Goal: Information Seeking & Learning: Find specific page/section

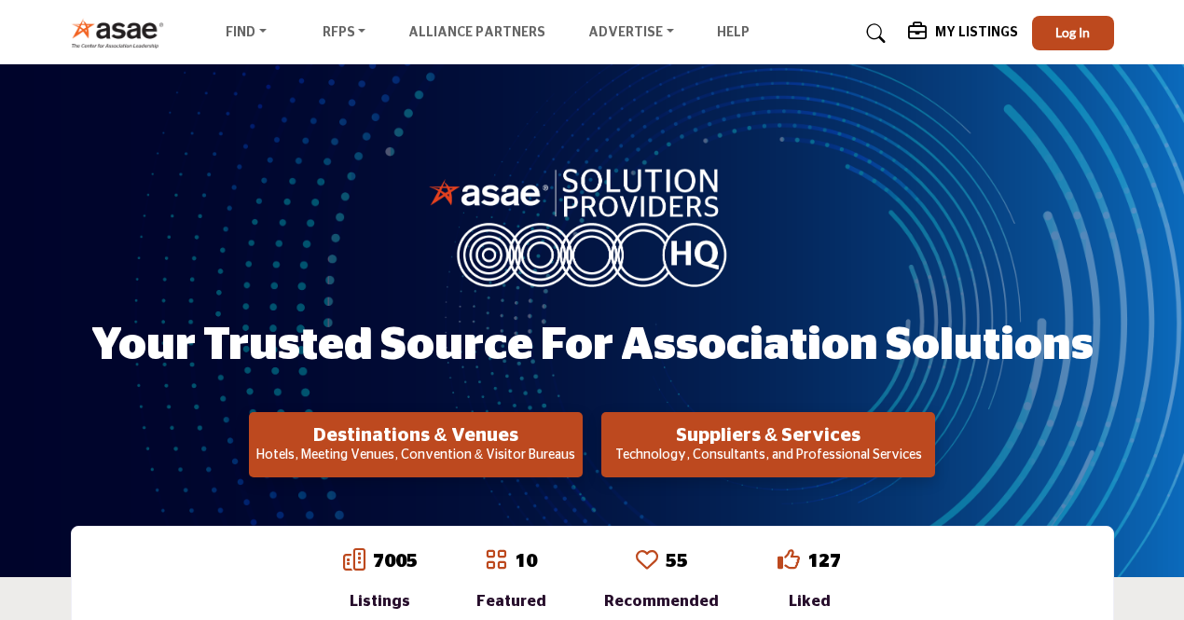
scroll to position [280, 0]
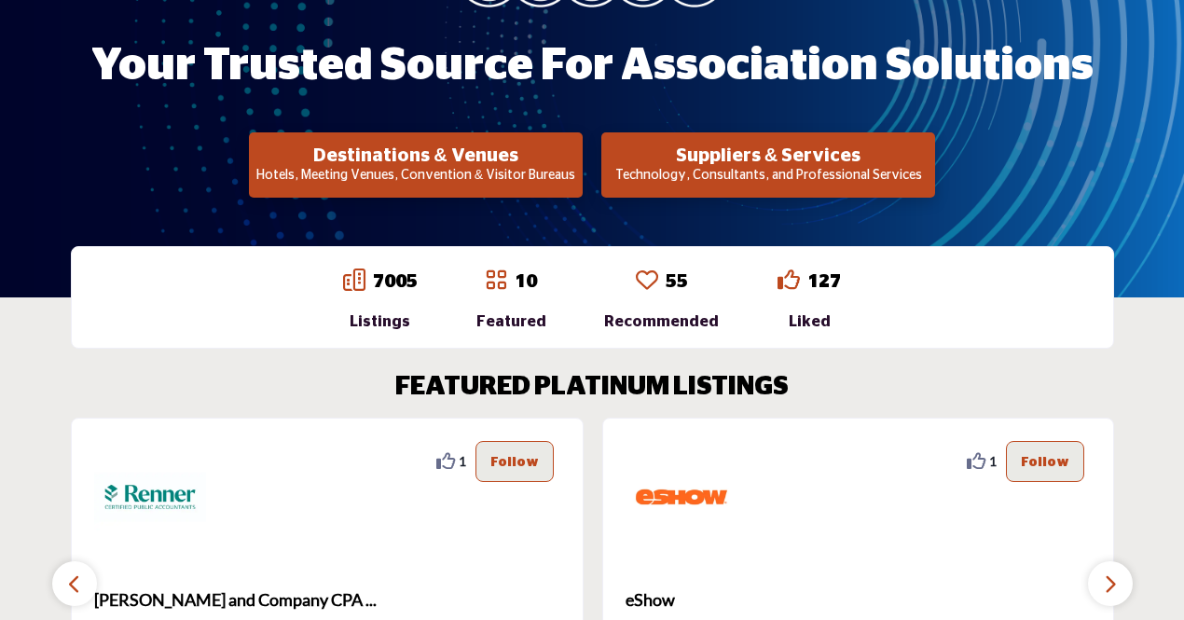
click at [837, 173] on p "Technology, Consultants, and Professional Services" at bounding box center [768, 176] width 323 height 19
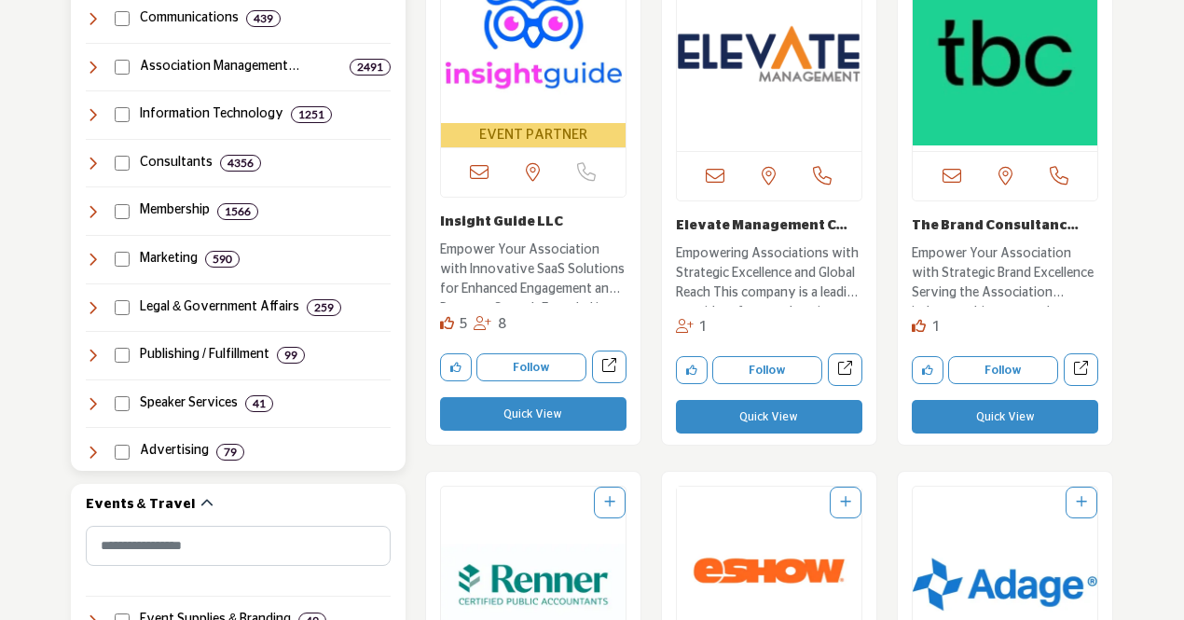
scroll to position [1026, 0]
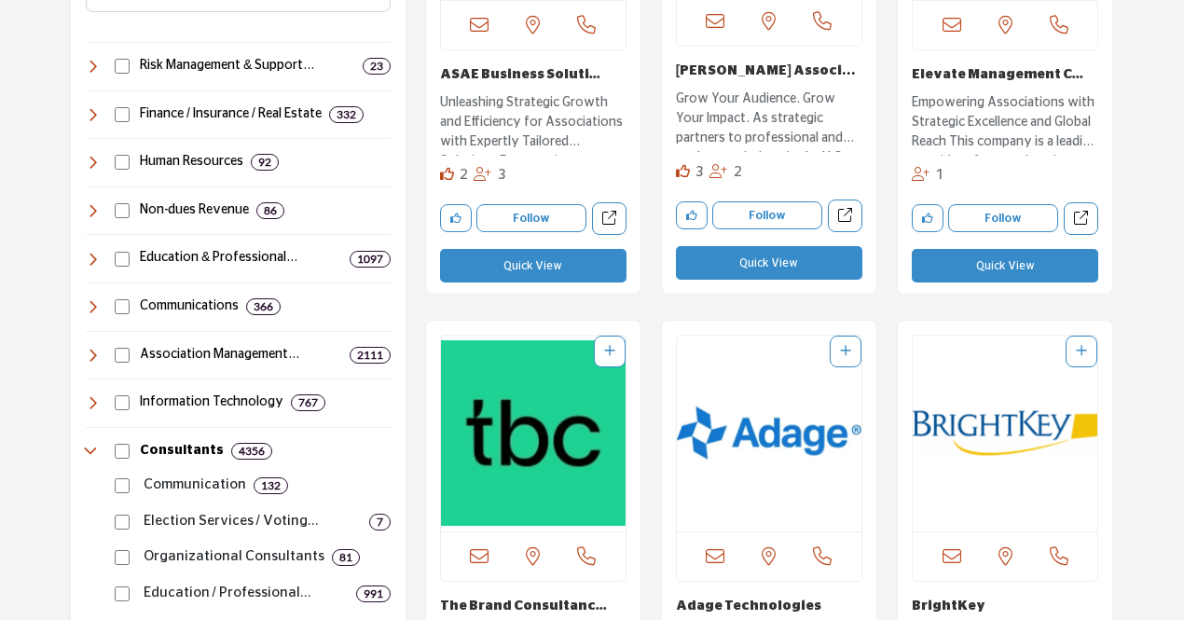
scroll to position [1119, 0]
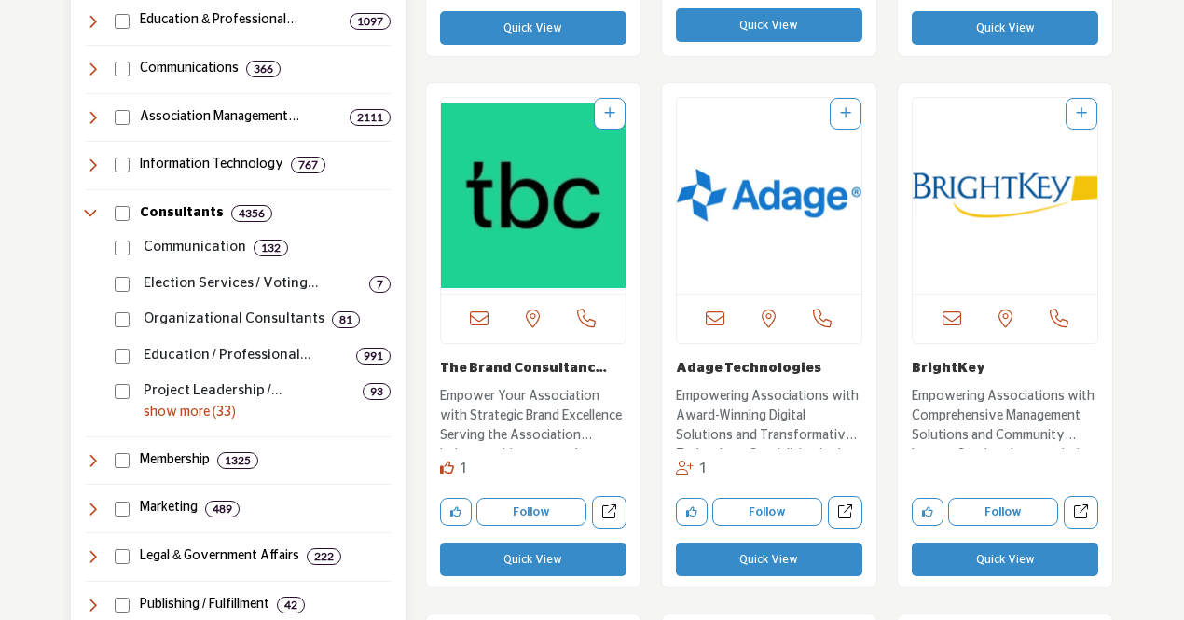
click at [197, 404] on p "show more (33)" at bounding box center [267, 413] width 247 height 20
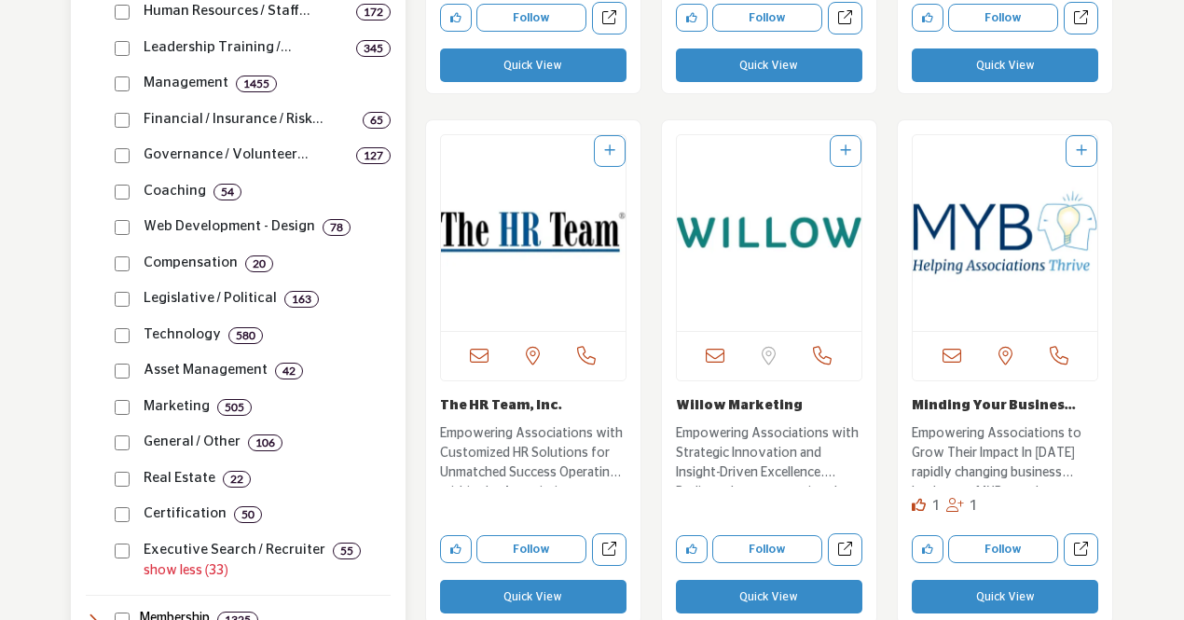
scroll to position [2331, 0]
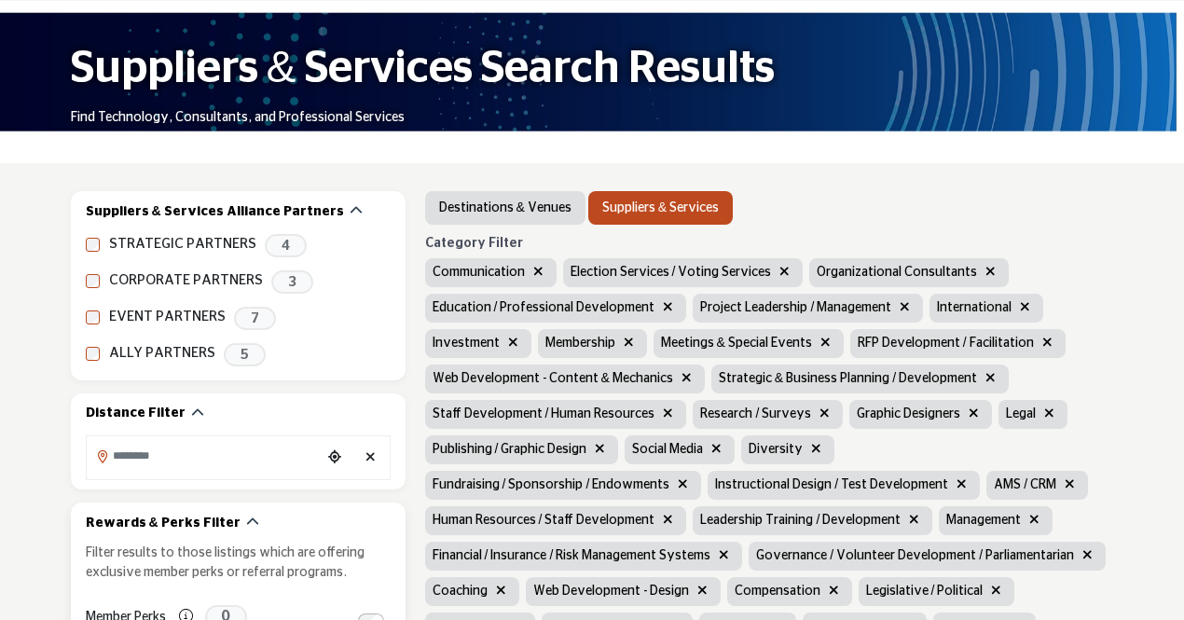
scroll to position [280, 0]
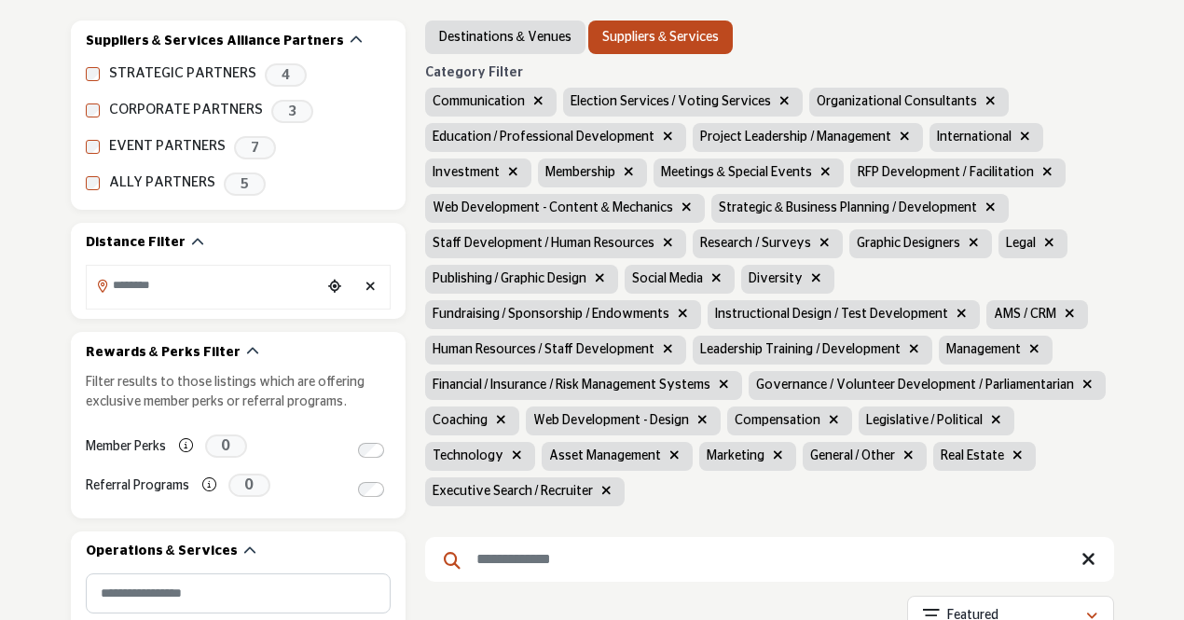
click at [1013, 452] on icon "button" at bounding box center [1018, 454] width 10 height 13
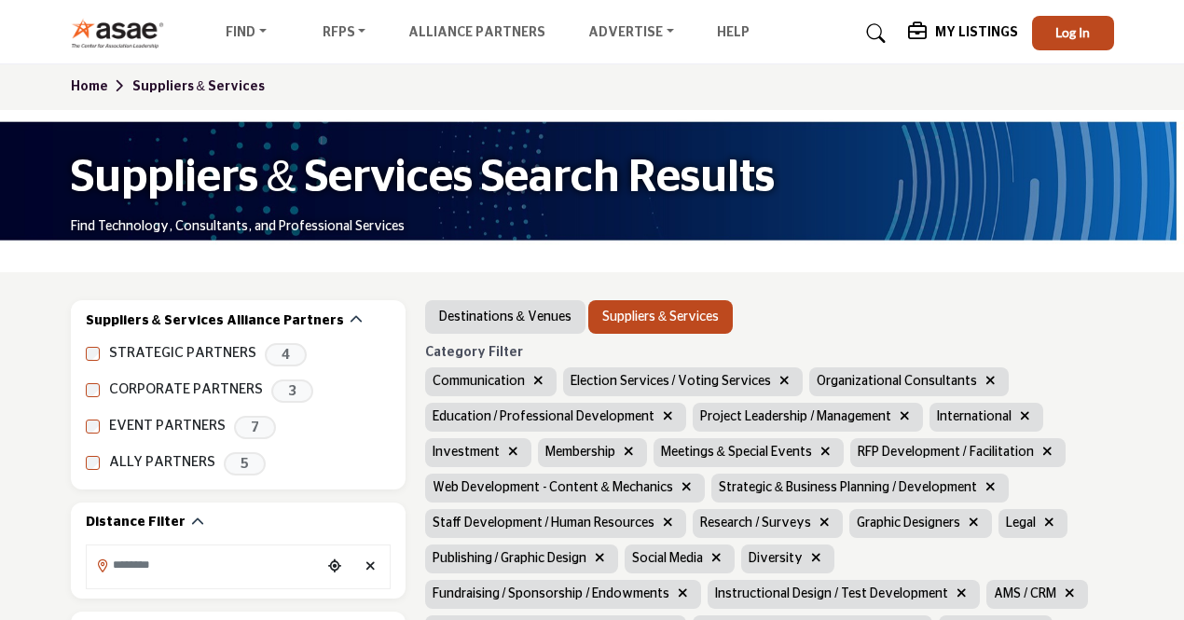
click at [538, 387] on icon "button" at bounding box center [538, 380] width 10 height 13
click at [641, 379] on icon "button" at bounding box center [646, 380] width 10 height 13
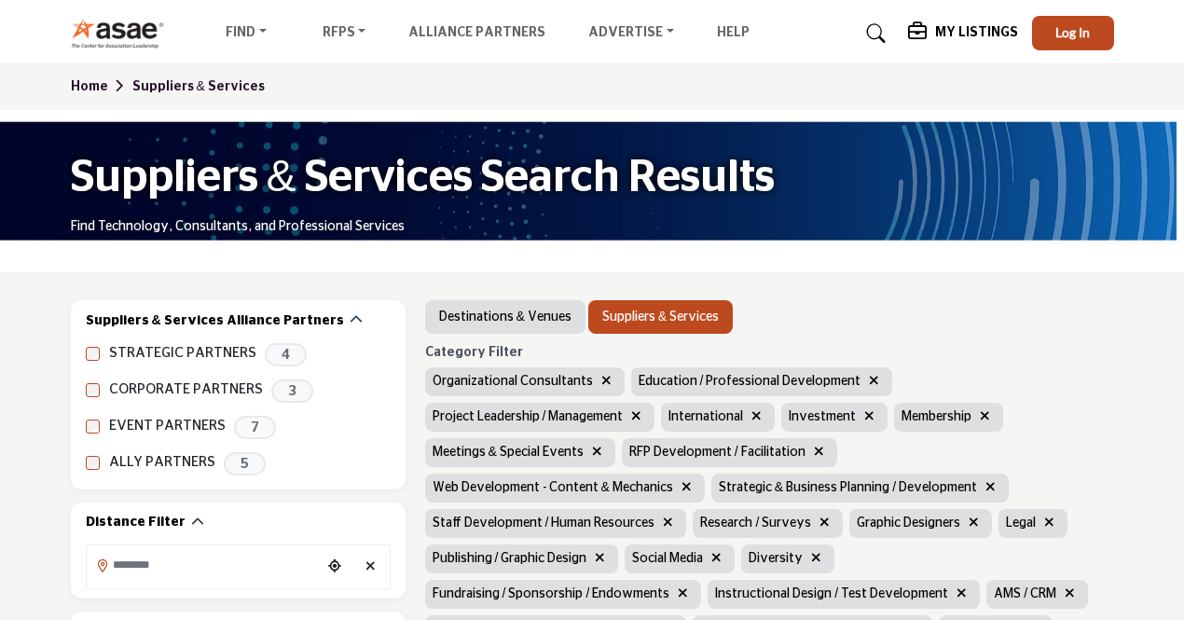
click at [869, 383] on icon "button" at bounding box center [874, 380] width 10 height 13
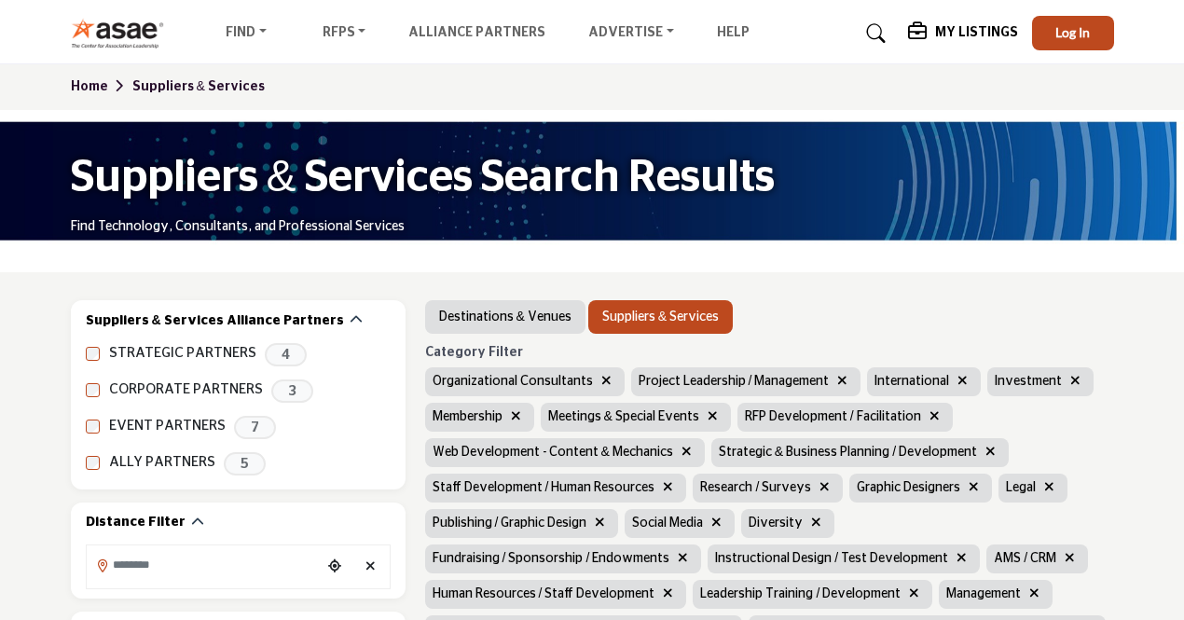
click at [840, 379] on icon "button" at bounding box center [842, 380] width 10 height 13
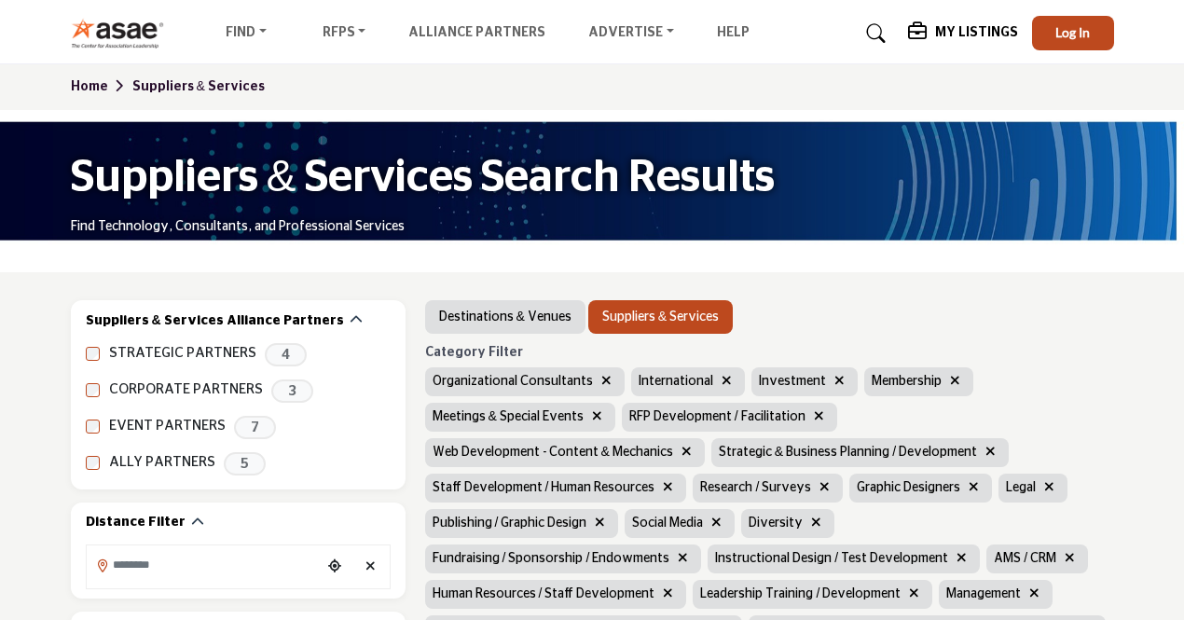
click at [835, 379] on button "button" at bounding box center [839, 381] width 21 height 21
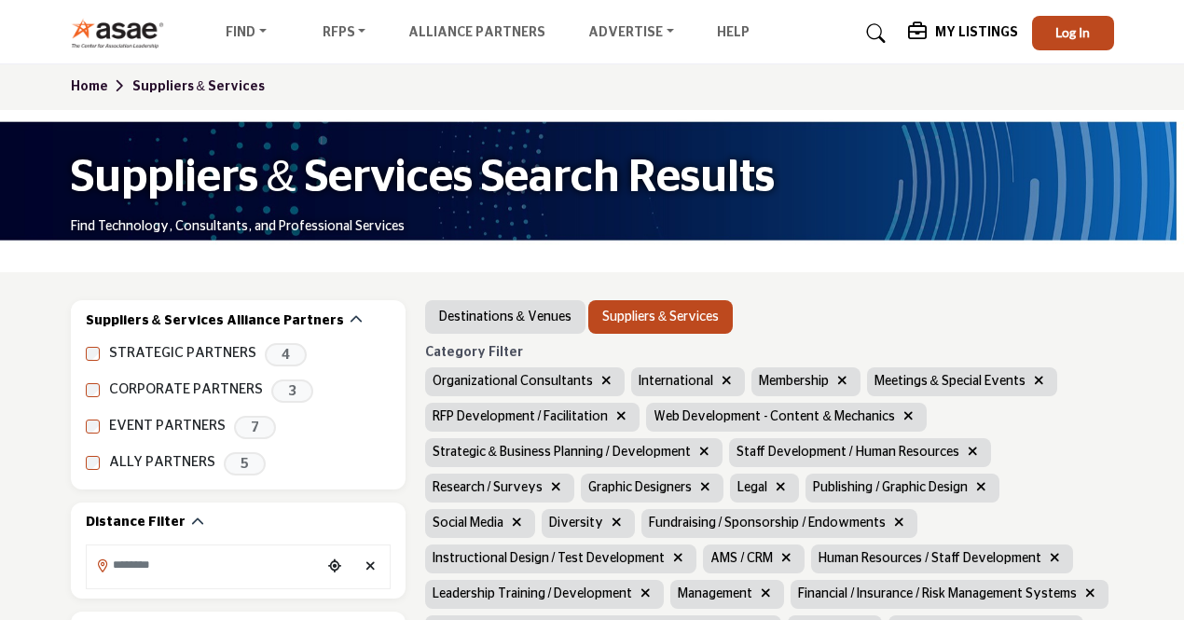
click at [837, 379] on icon "button" at bounding box center [842, 380] width 10 height 13
click at [913, 383] on button "button" at bounding box center [923, 381] width 21 height 21
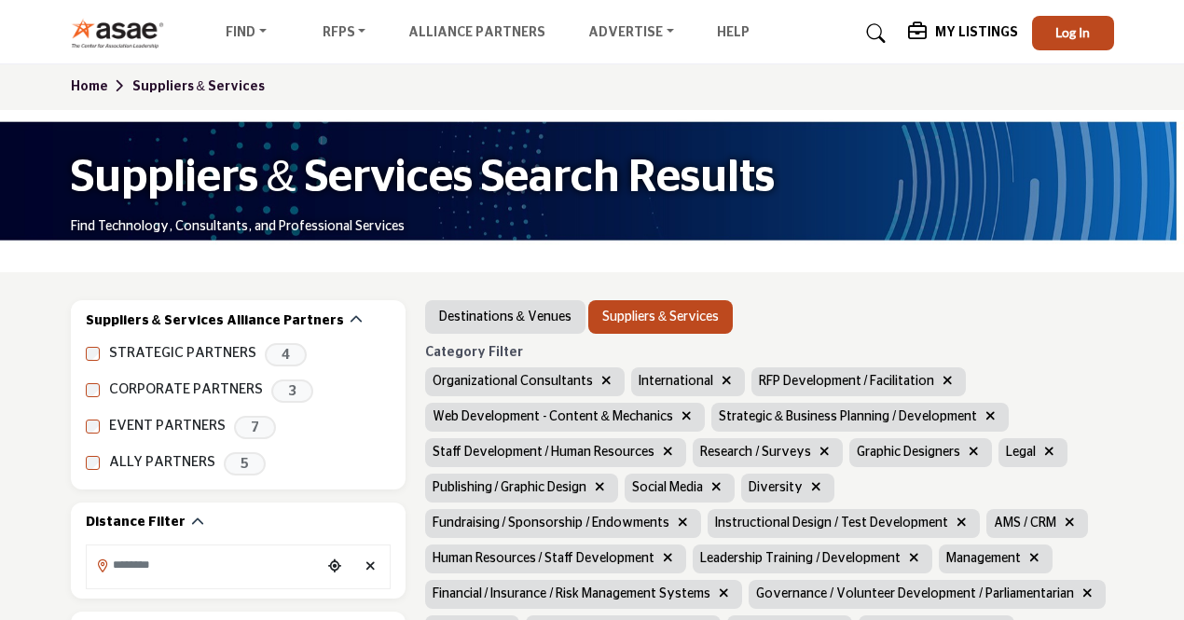
click at [682, 417] on icon "button" at bounding box center [687, 415] width 10 height 13
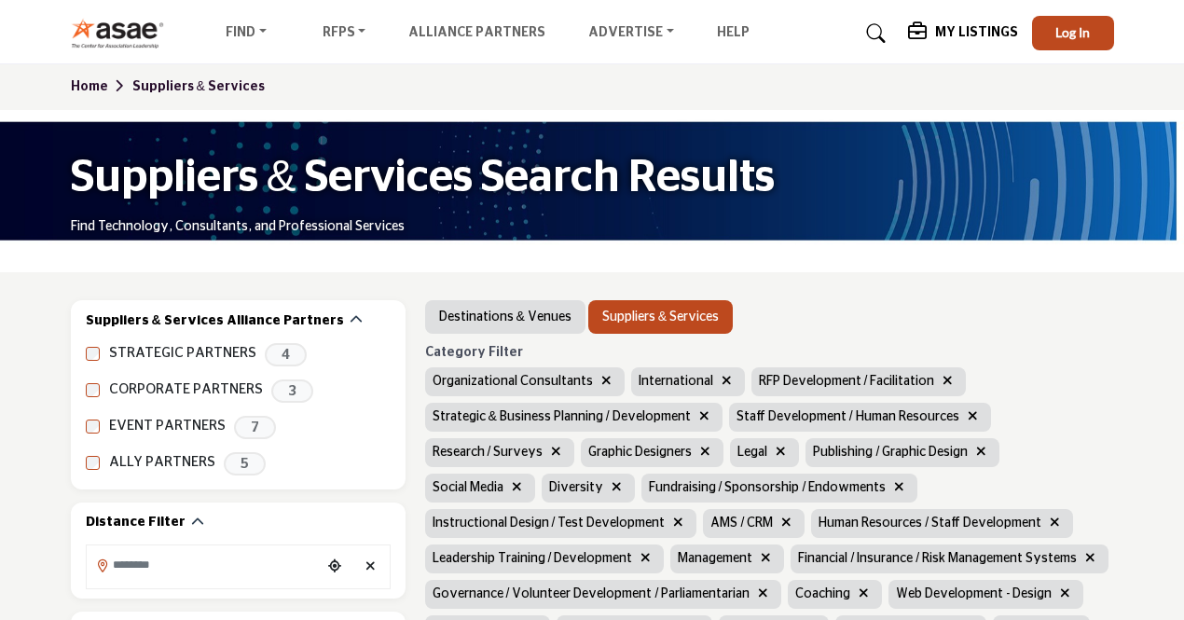
click at [943, 374] on icon "button" at bounding box center [948, 380] width 10 height 13
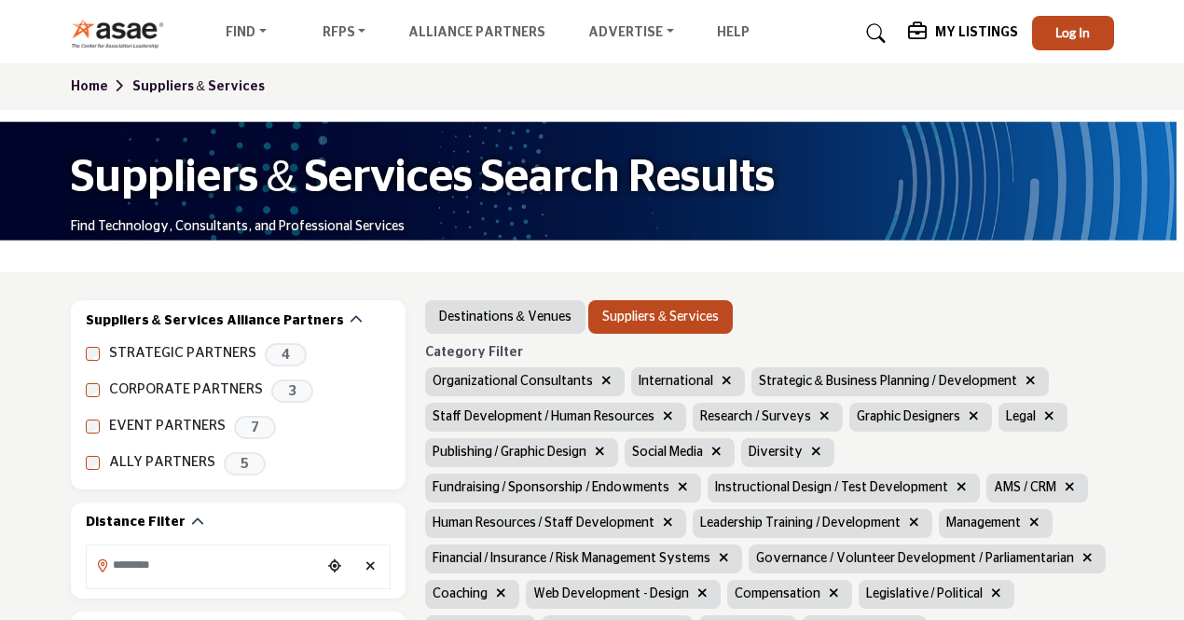
click at [1047, 415] on icon "button" at bounding box center [1049, 415] width 10 height 13
click at [969, 413] on icon "button" at bounding box center [974, 415] width 10 height 13
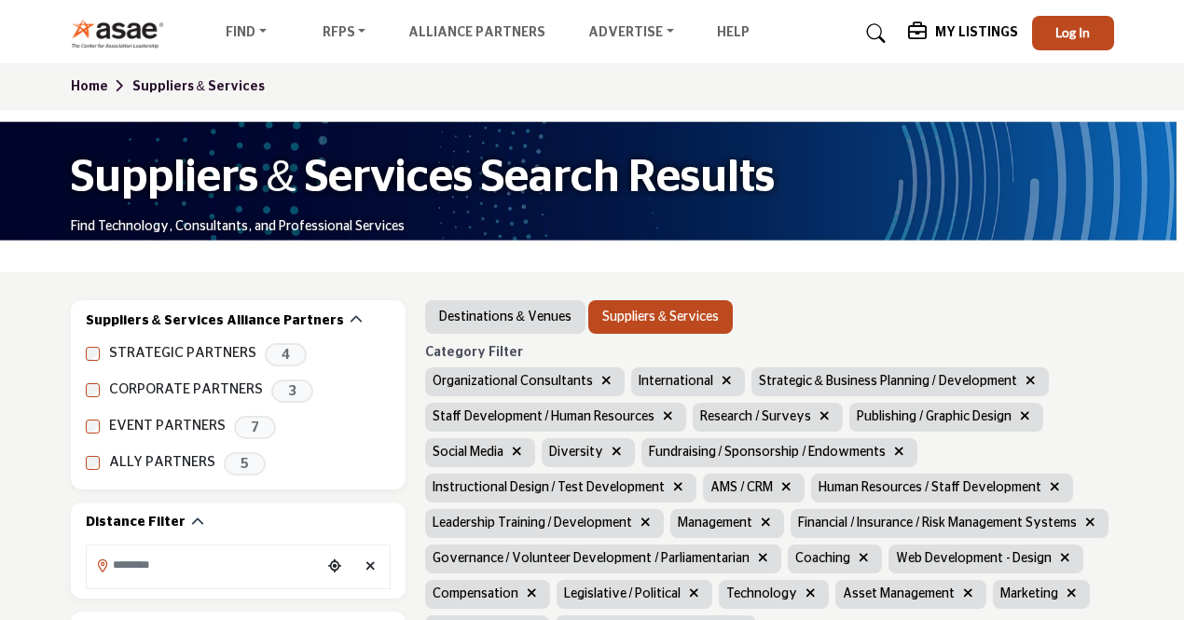
click at [820, 415] on icon "button" at bounding box center [825, 415] width 10 height 13
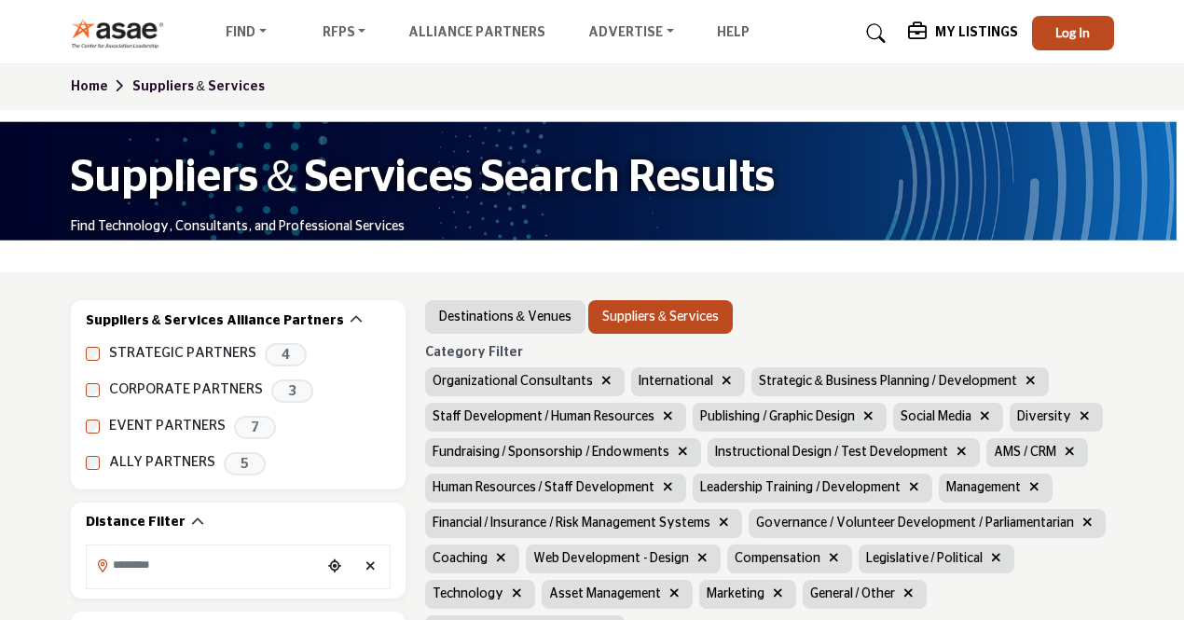
click at [678, 458] on icon "button" at bounding box center [683, 451] width 10 height 13
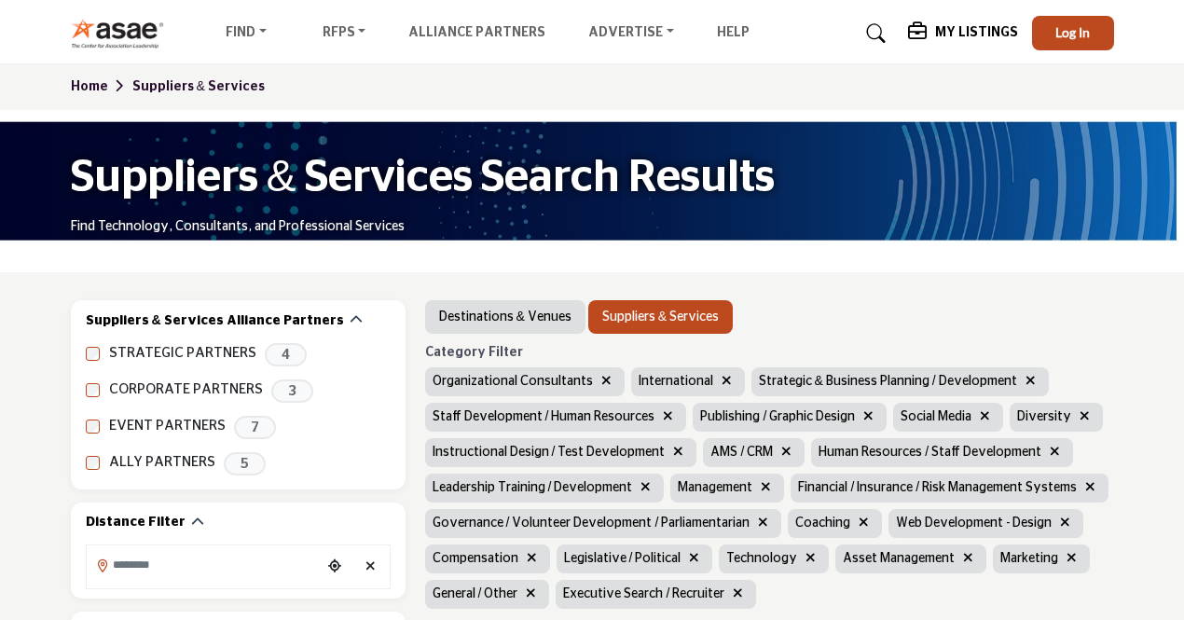
click at [1095, 485] on icon "button" at bounding box center [1090, 486] width 10 height 13
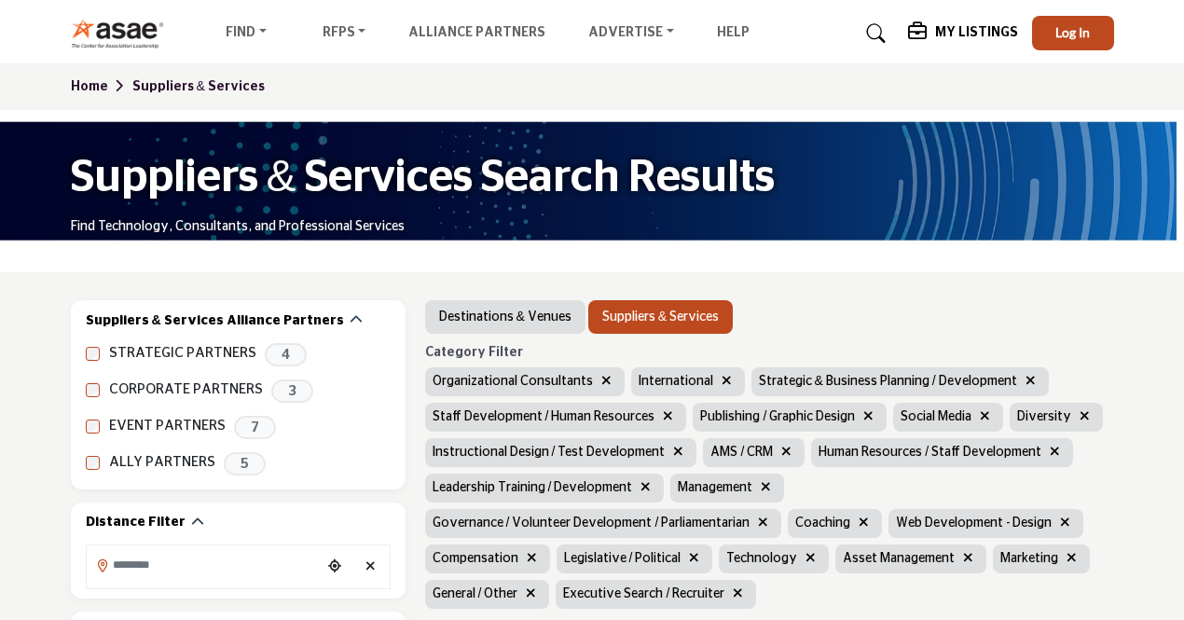
click at [1061, 527] on icon "button" at bounding box center [1065, 522] width 10 height 13
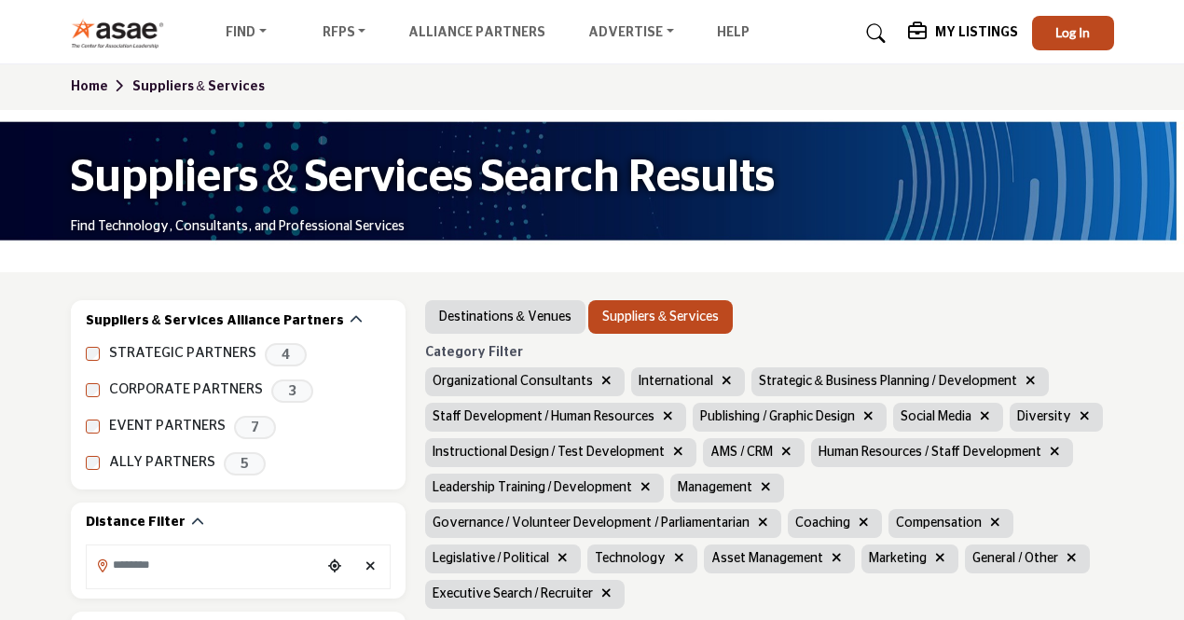
click at [1067, 555] on icon "button" at bounding box center [1072, 557] width 10 height 13
click at [935, 557] on icon "button" at bounding box center [940, 557] width 10 height 13
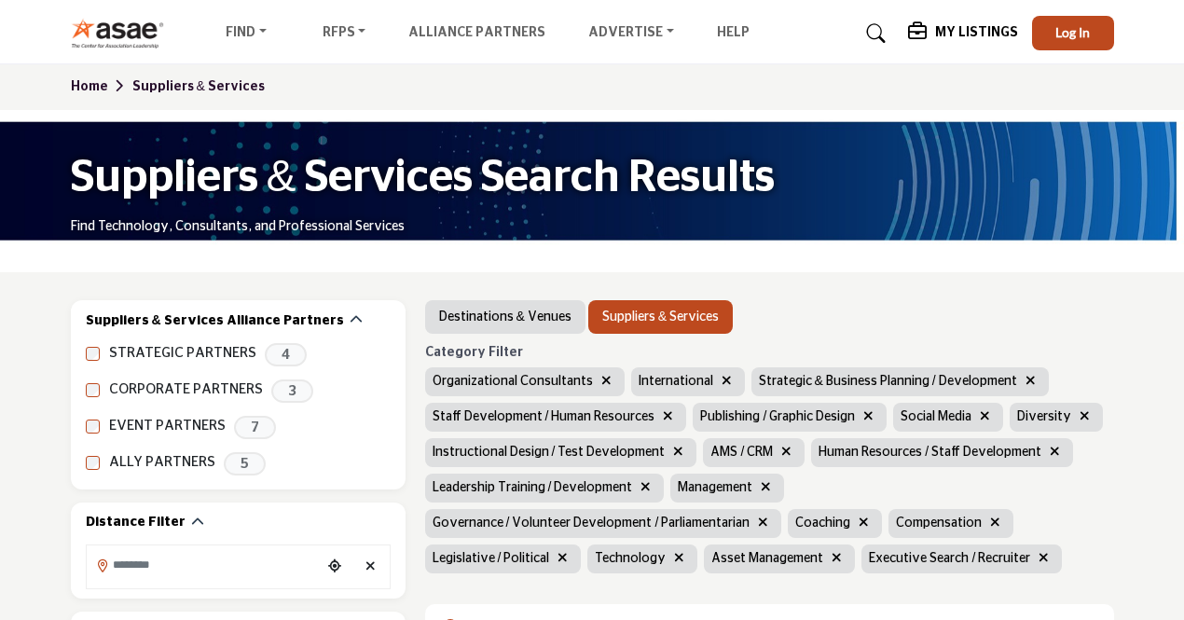
click at [859, 521] on icon "button" at bounding box center [864, 522] width 10 height 13
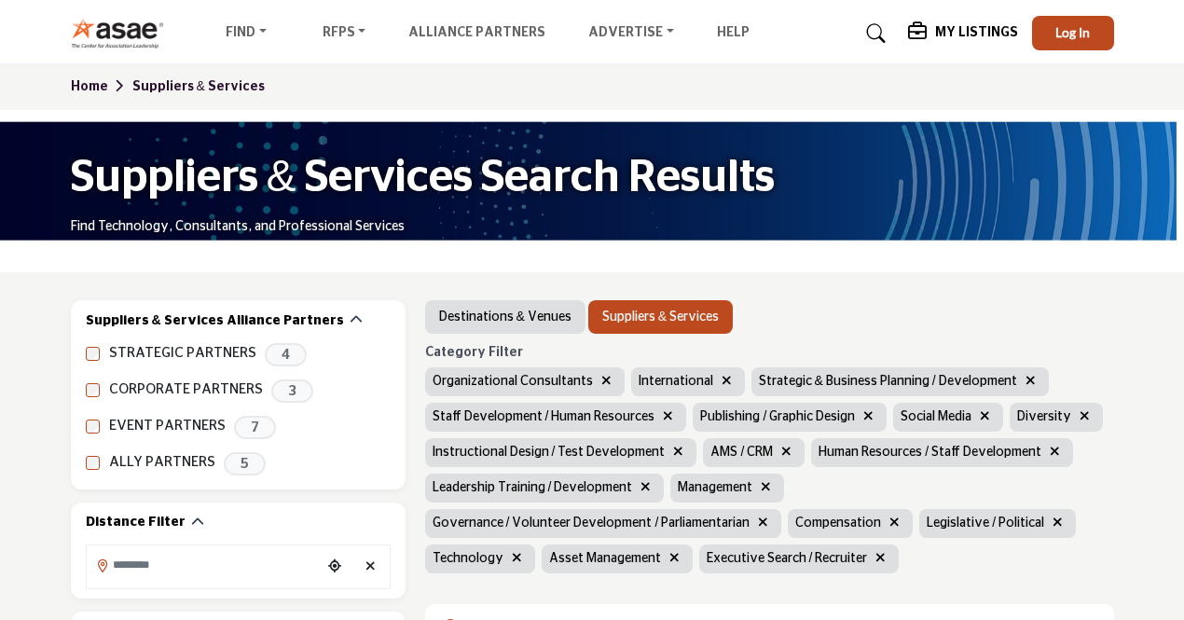
click at [756, 488] on button "button" at bounding box center [765, 487] width 21 height 21
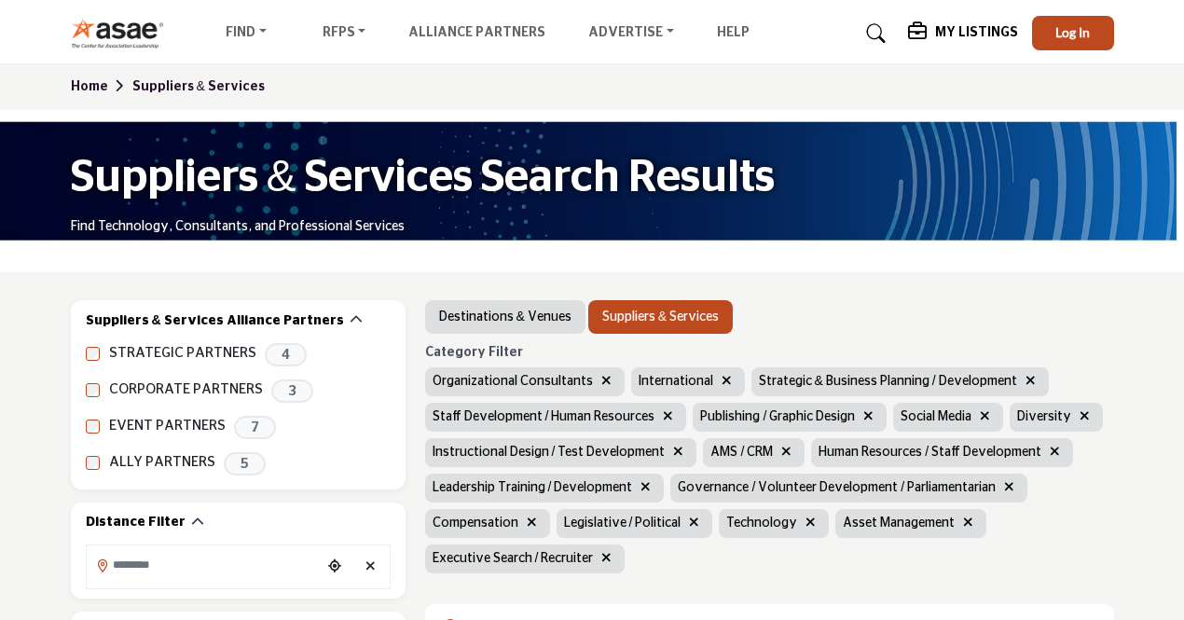
click at [776, 455] on button "button" at bounding box center [786, 452] width 21 height 21
click at [980, 422] on icon "button" at bounding box center [985, 415] width 10 height 13
click at [963, 417] on icon "button" at bounding box center [968, 415] width 10 height 13
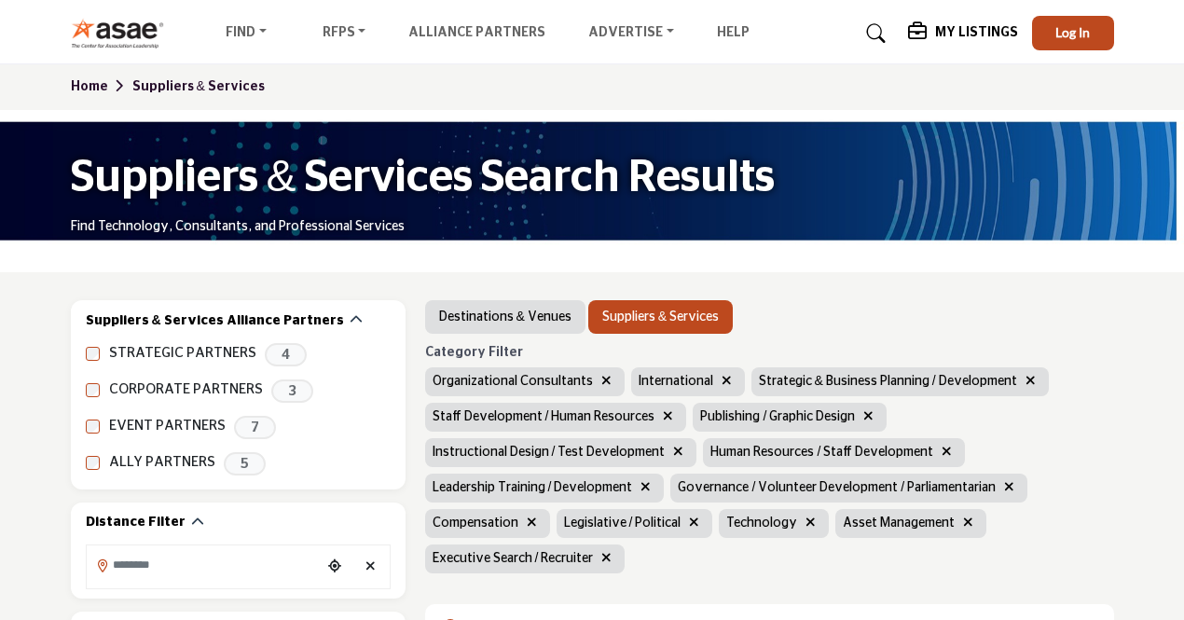
click at [863, 417] on icon "button" at bounding box center [868, 415] width 10 height 13
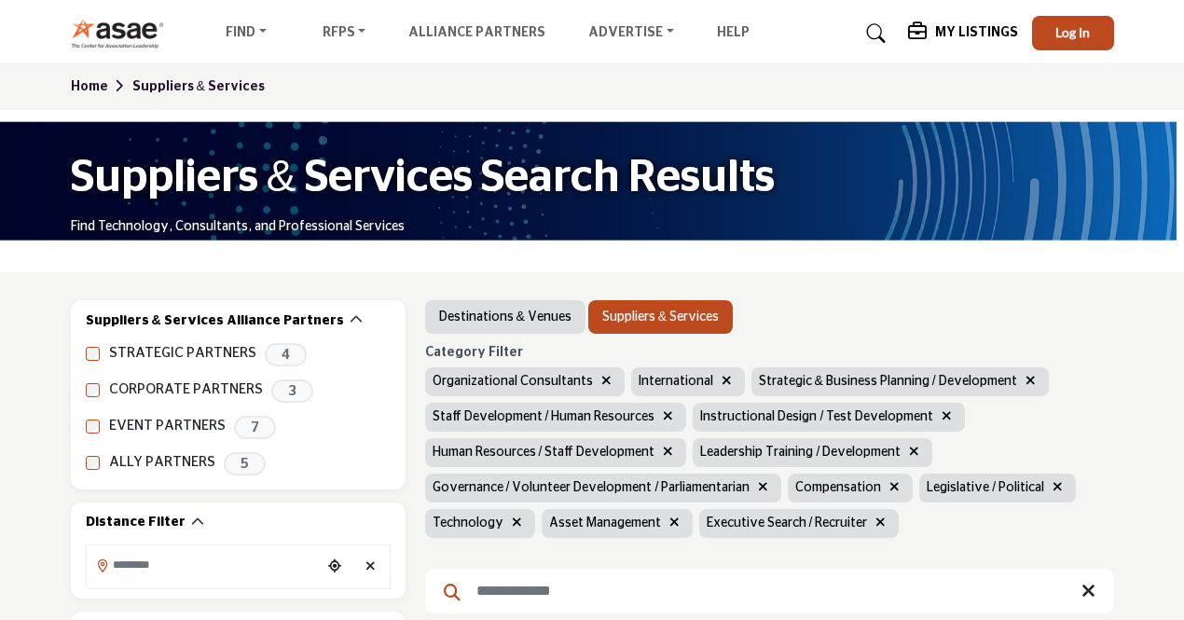
click at [759, 489] on icon "button" at bounding box center [763, 486] width 10 height 13
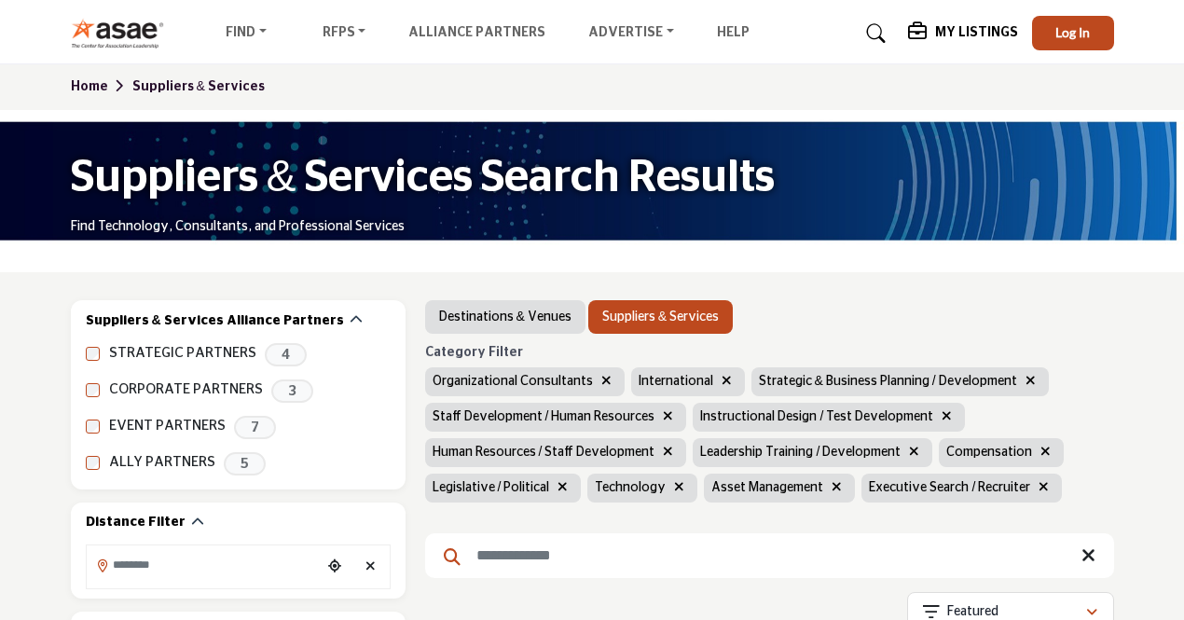
click at [669, 484] on button "button" at bounding box center [679, 487] width 21 height 21
click at [560, 485] on icon "button" at bounding box center [563, 486] width 10 height 13
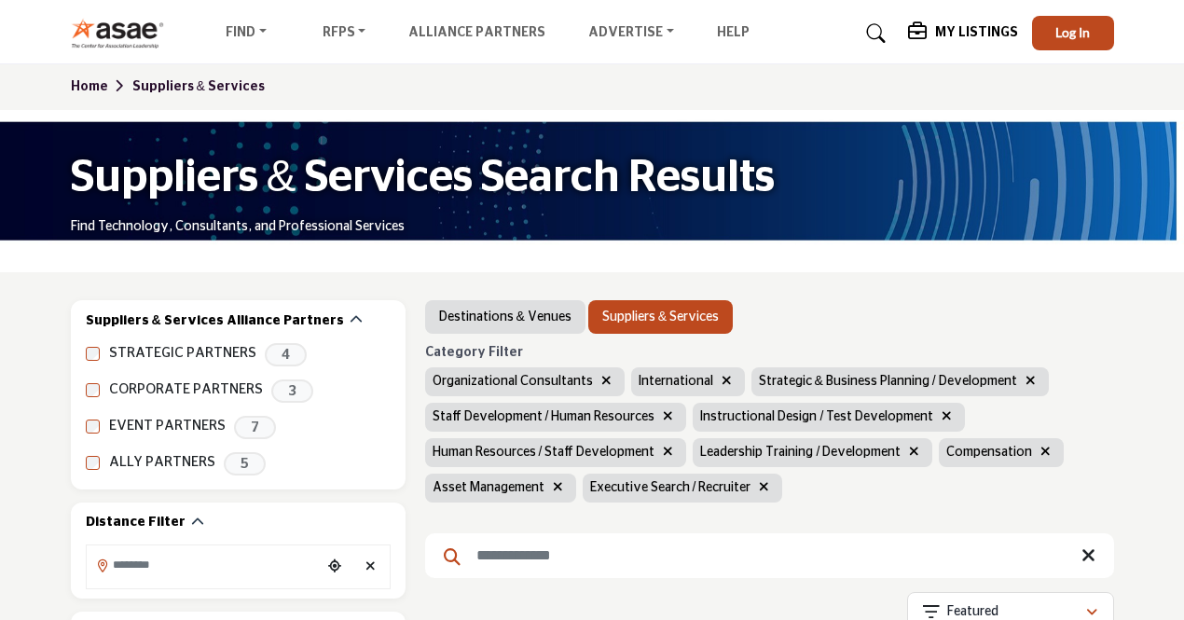
click at [559, 490] on icon "button" at bounding box center [558, 486] width 10 height 13
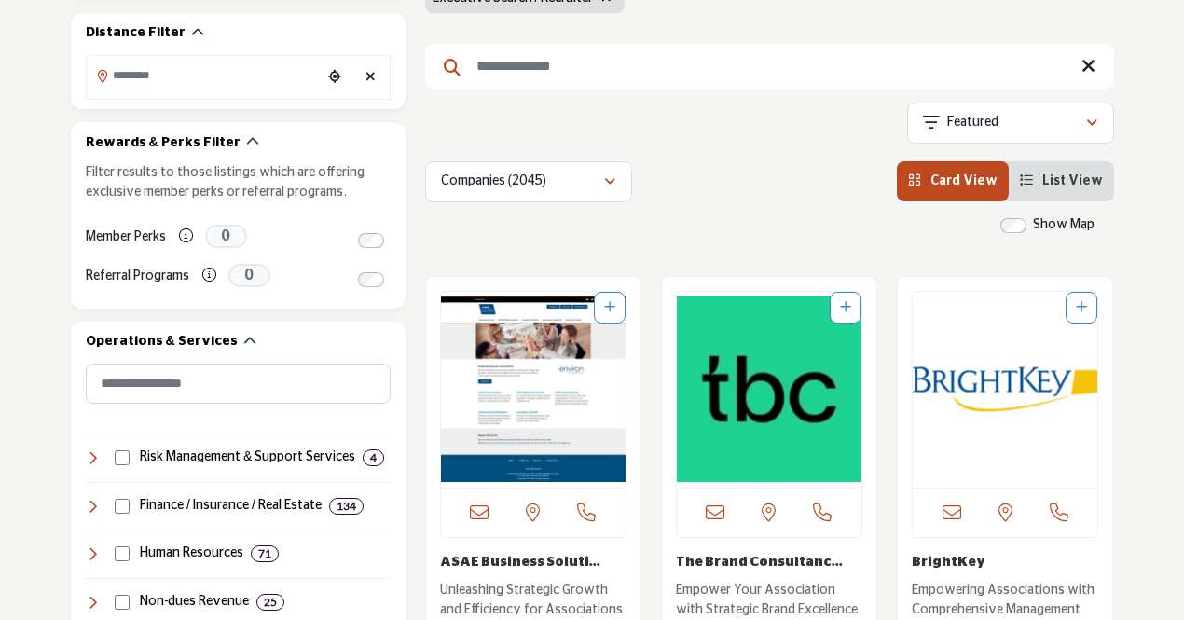
scroll to position [517, 0]
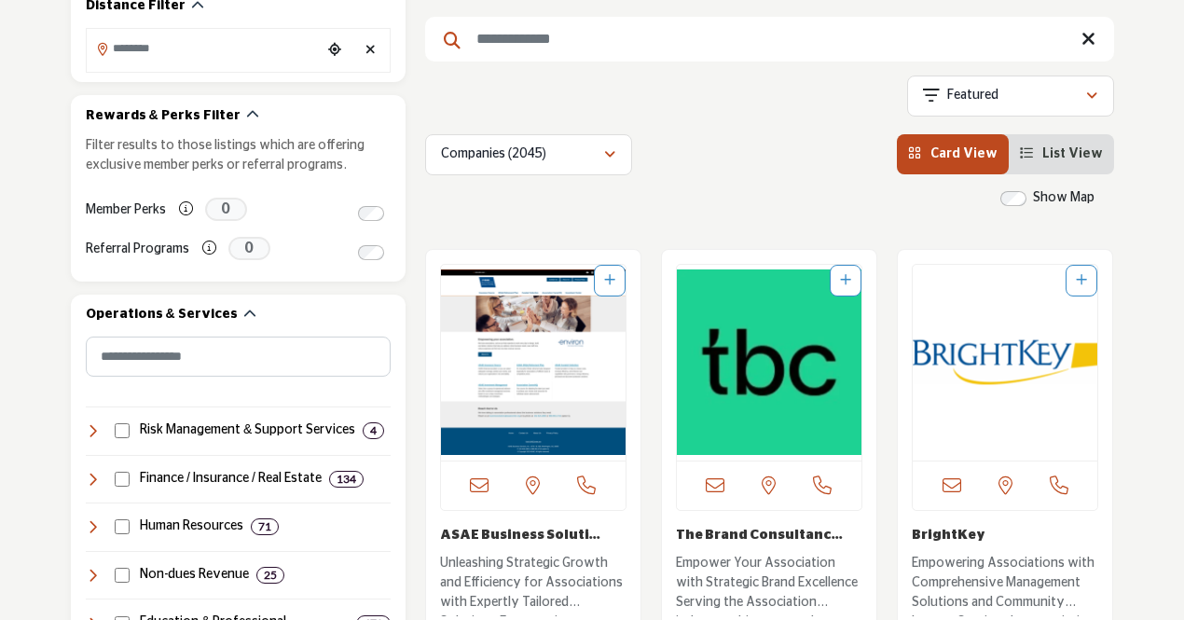
click at [670, 37] on input "Search Keyword" at bounding box center [769, 39] width 689 height 45
type input "**********"
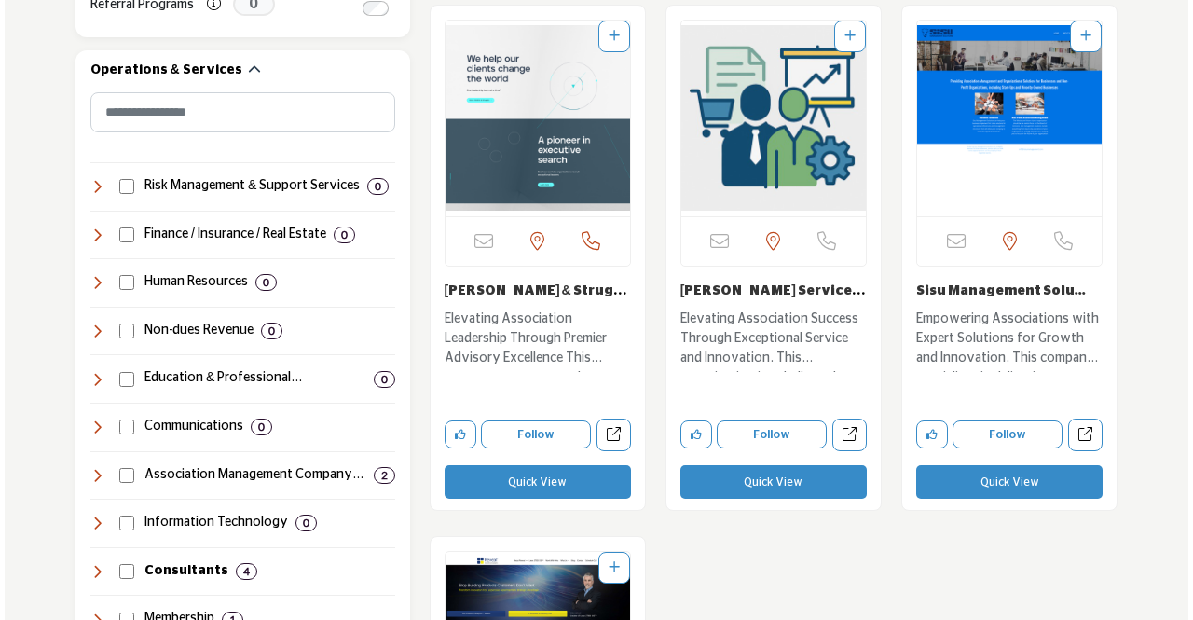
scroll to position [653, 0]
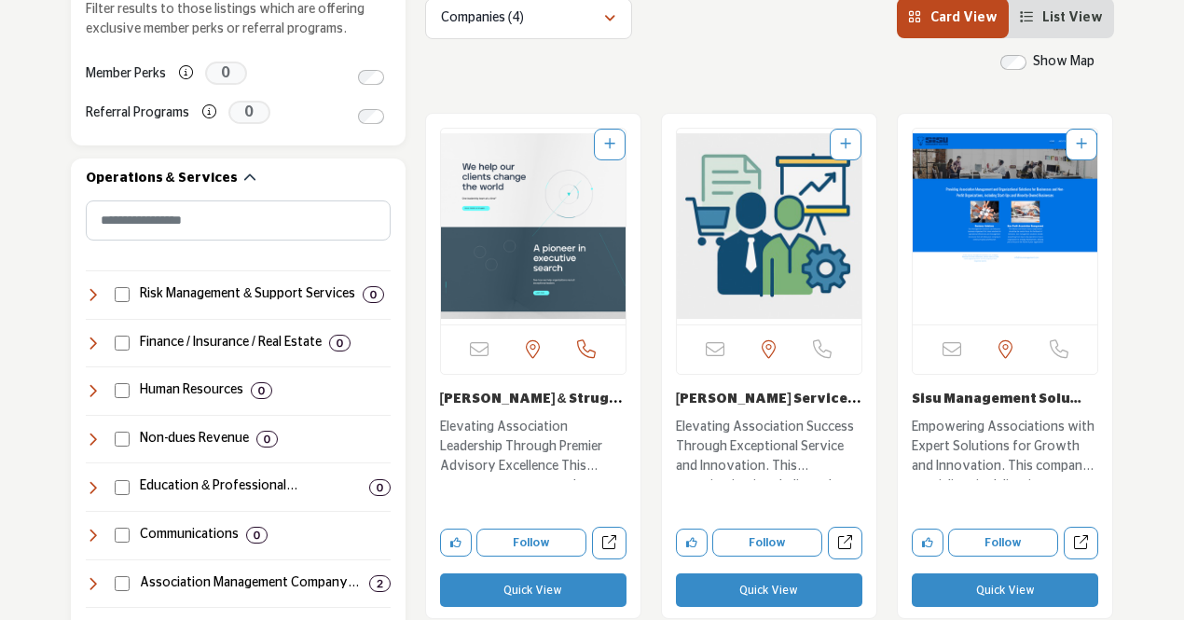
click at [524, 590] on button "Quick View" at bounding box center [533, 590] width 186 height 34
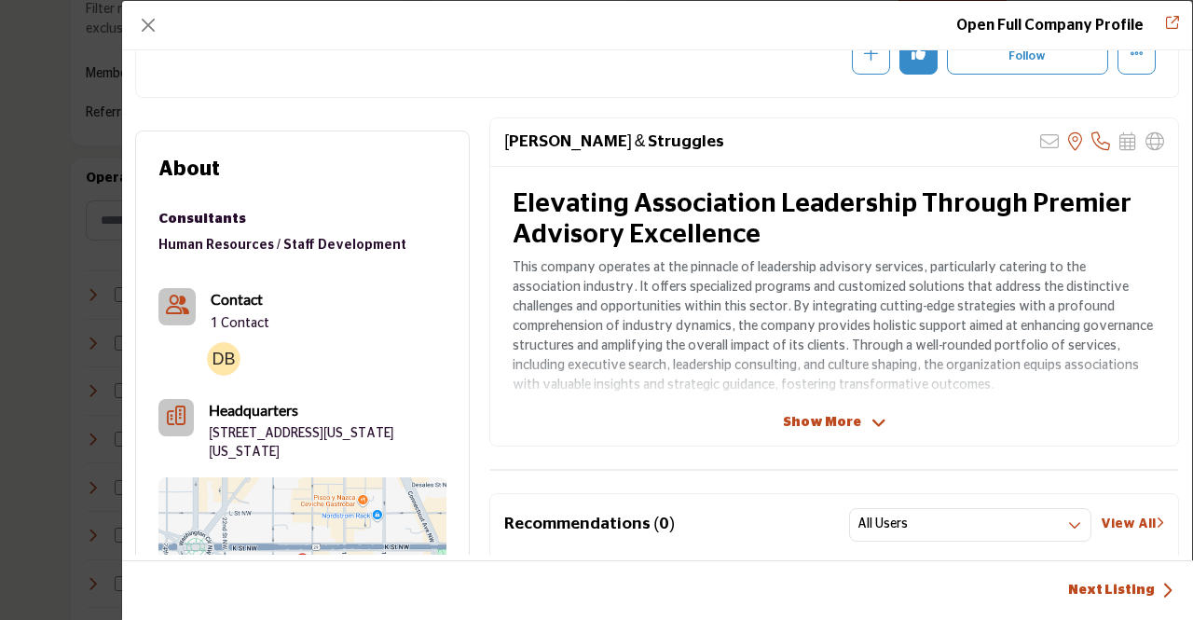
scroll to position [0, 0]
